Goal: Task Accomplishment & Management: Use online tool/utility

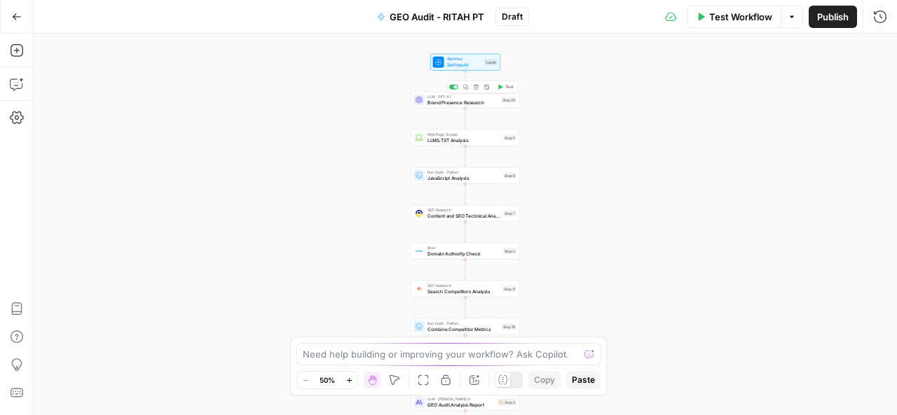
click at [465, 106] on span "Brand Presence Research" at bounding box center [462, 102] width 71 height 7
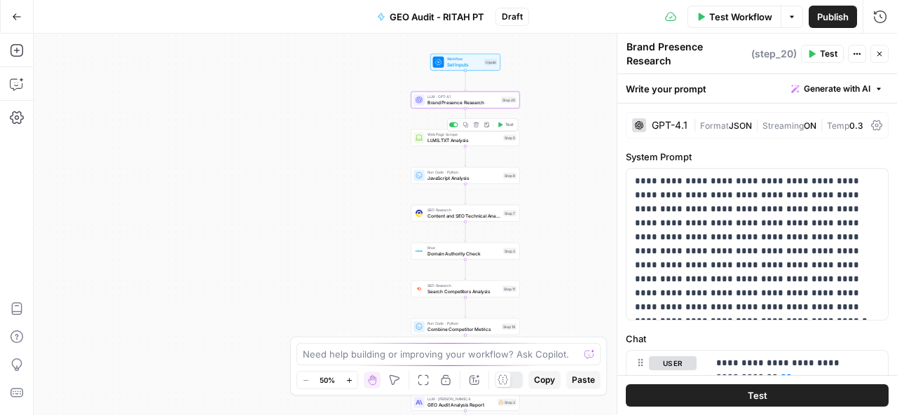
click at [458, 141] on span "LLMS.TXT Analysis" at bounding box center [463, 140] width 73 height 7
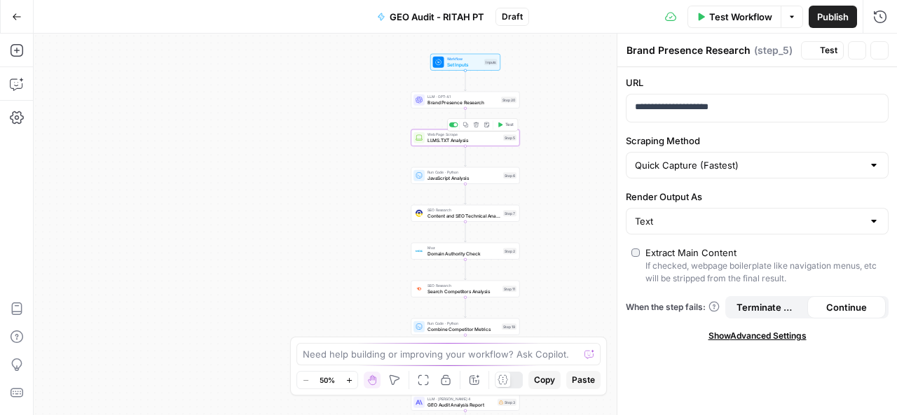
type textarea "LLMS.TXT Analysis"
click at [448, 183] on div "Run Code · Python JavaScript Analysis Step 6 Copy step Delete step Add Note Test" at bounding box center [465, 175] width 109 height 17
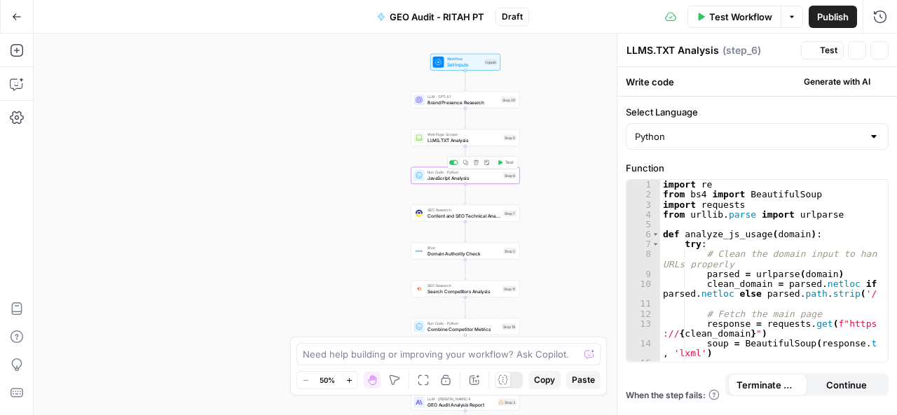
type textarea "JavaScript Analysis"
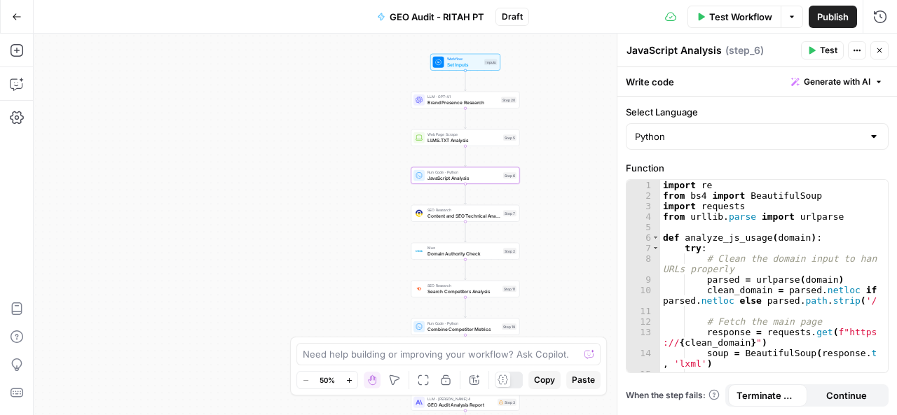
click at [873, 134] on div at bounding box center [873, 137] width 11 height 14
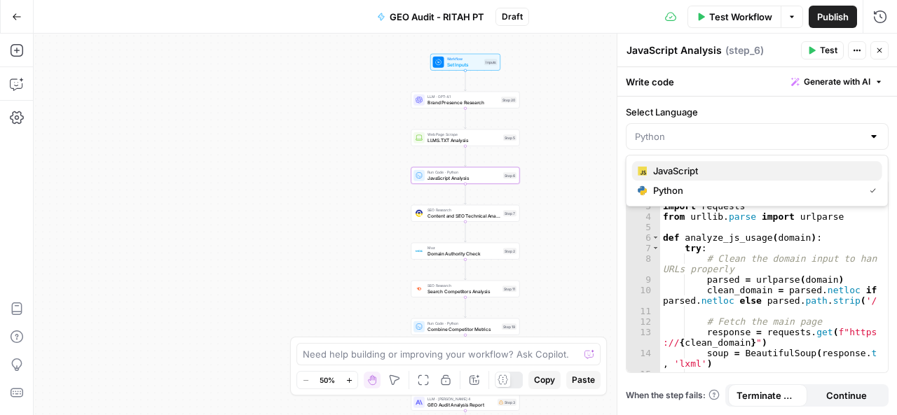
click at [708, 177] on span "JavaScript" at bounding box center [762, 171] width 218 height 14
type input "JavaScript"
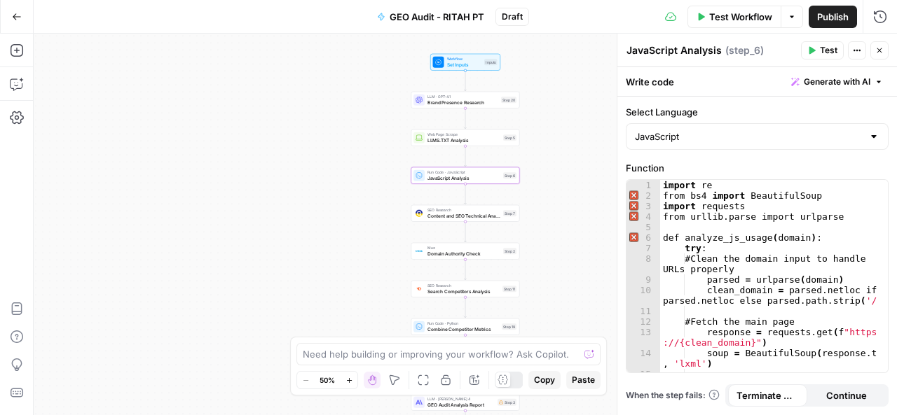
click at [825, 47] on span "Test" at bounding box center [828, 50] width 18 height 13
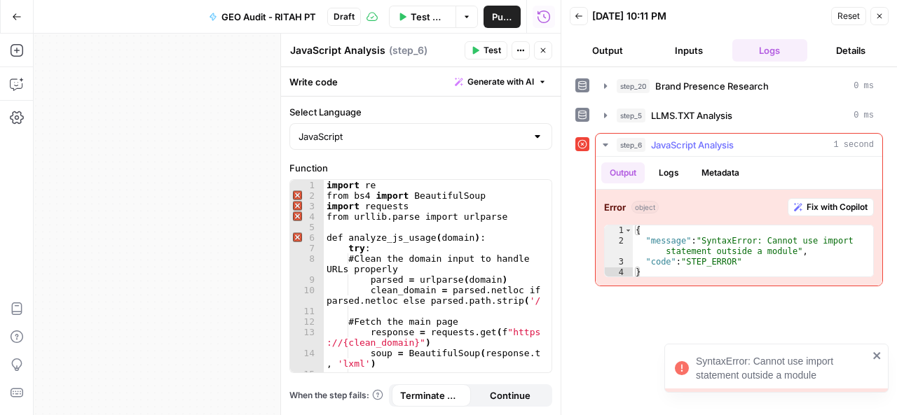
click at [815, 207] on span "Fix with Copilot" at bounding box center [836, 207] width 61 height 13
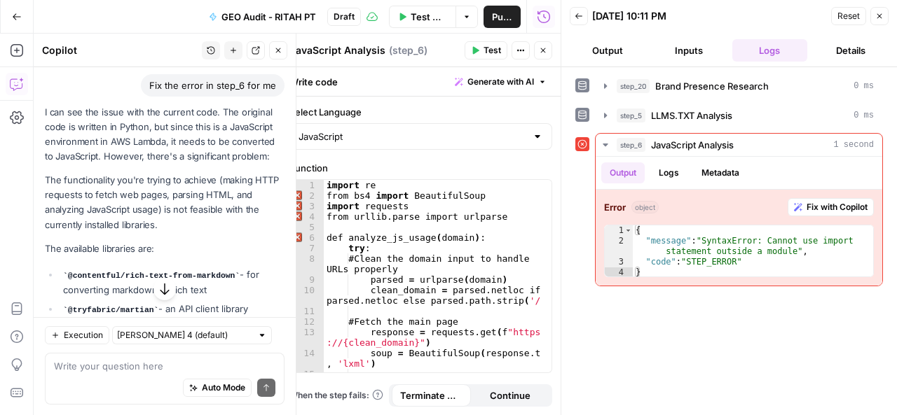
scroll to position [108, 0]
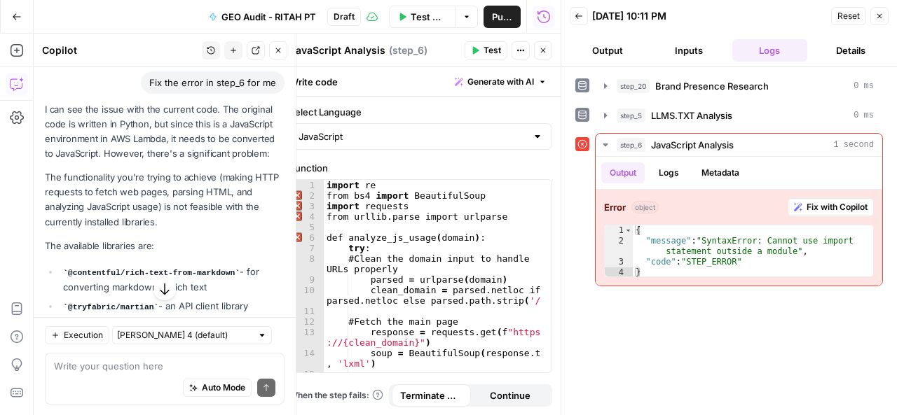
click at [537, 134] on div at bounding box center [537, 137] width 11 height 14
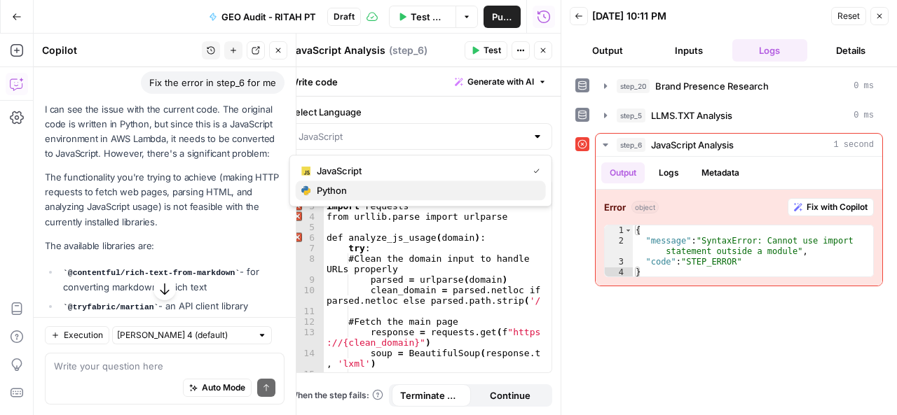
click at [356, 189] on span "Python" at bounding box center [426, 191] width 218 height 14
type input "Python"
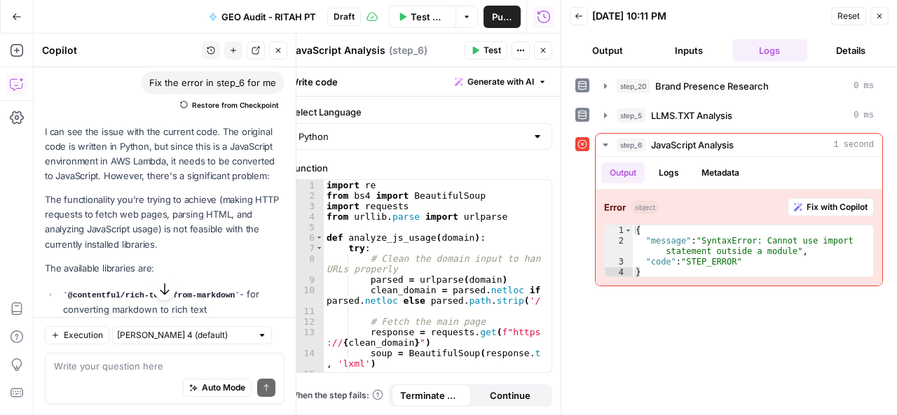
click at [485, 53] on span "Test" at bounding box center [492, 50] width 18 height 13
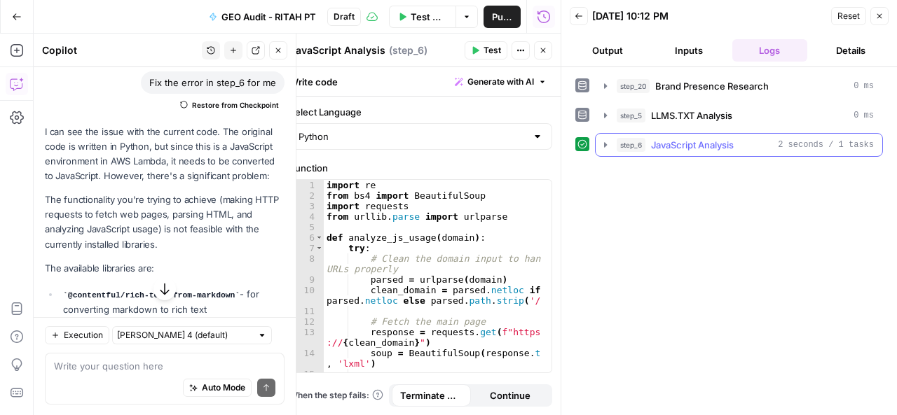
click at [702, 141] on span "JavaScript Analysis" at bounding box center [692, 145] width 83 height 14
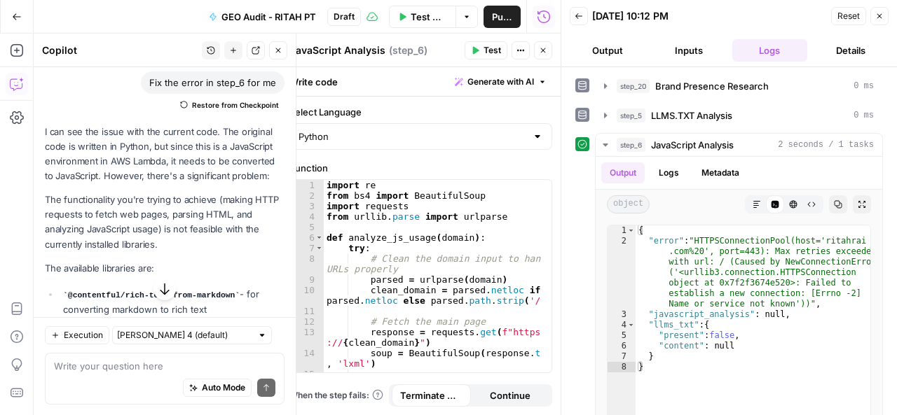
click at [281, 48] on icon "button" at bounding box center [278, 50] width 8 height 8
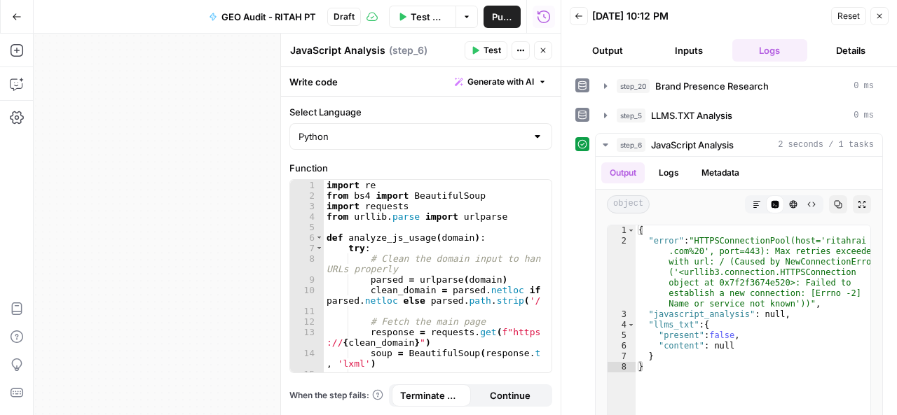
click at [880, 15] on icon "button" at bounding box center [879, 16] width 5 height 5
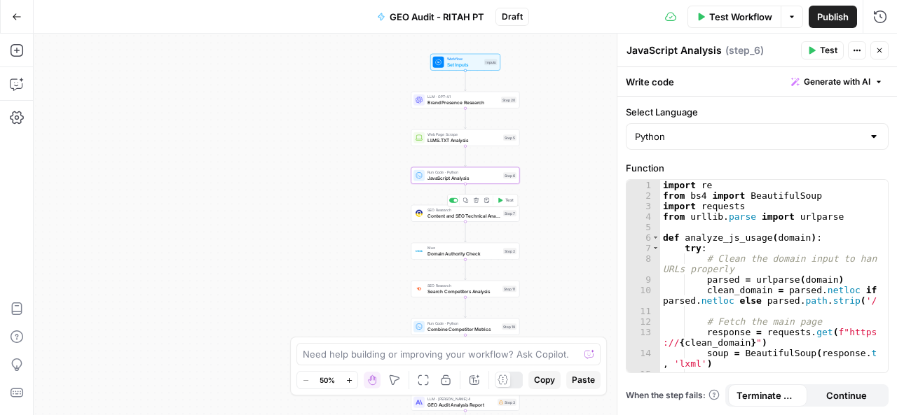
click at [460, 219] on div "SEO Research Content and SEO Technical Analysis Step 7 Copy step Delete step Ad…" at bounding box center [465, 213] width 109 height 17
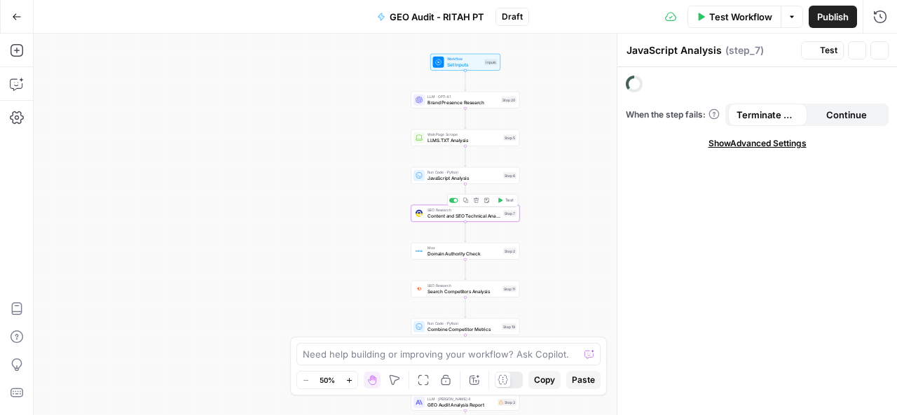
type textarea "Content and SEO Technical Analysis"
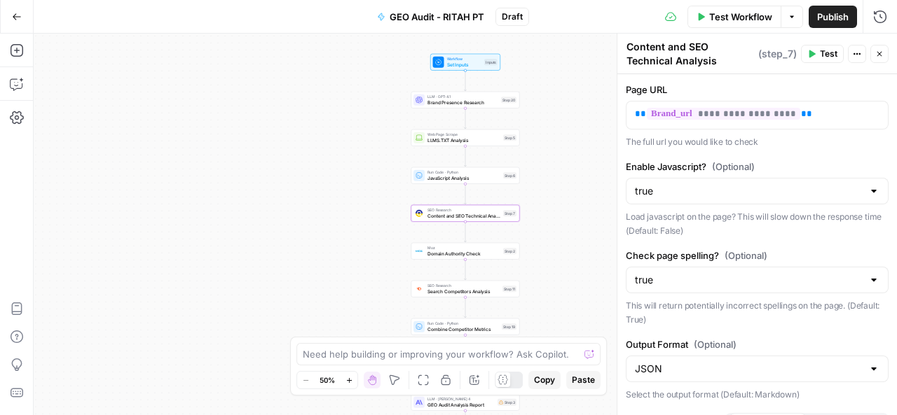
scroll to position [49, 0]
